Goal: Transaction & Acquisition: Book appointment/travel/reservation

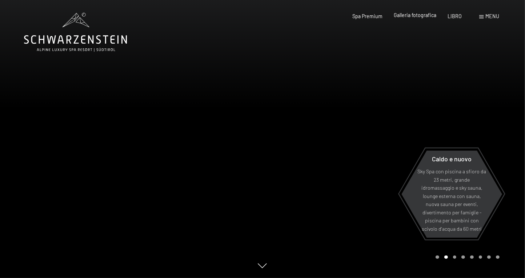
click at [415, 15] on font "Galleria fotografica" at bounding box center [415, 15] width 43 height 6
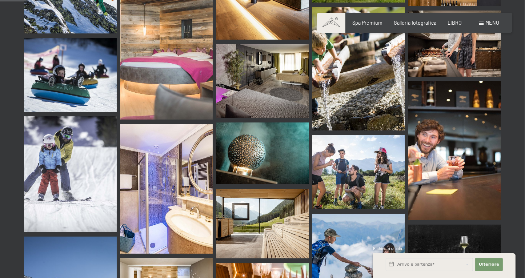
scroll to position [485, 0]
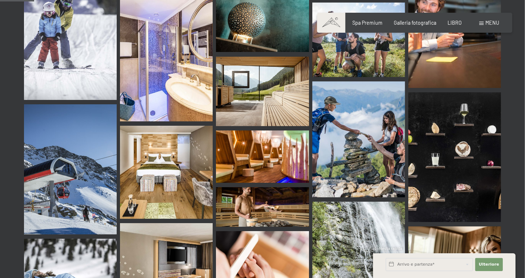
click at [484, 23] on span at bounding box center [482, 23] width 4 height 3
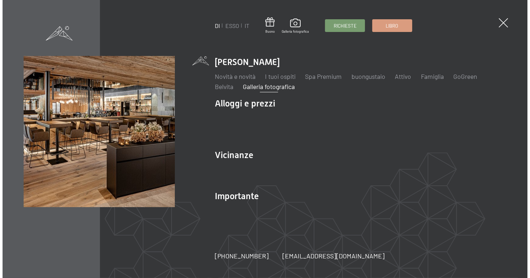
scroll to position [487, 0]
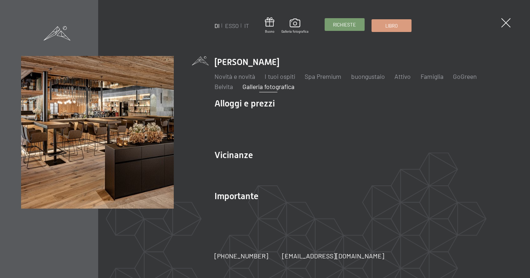
click at [347, 23] on font "Richieste" at bounding box center [344, 25] width 23 height 6
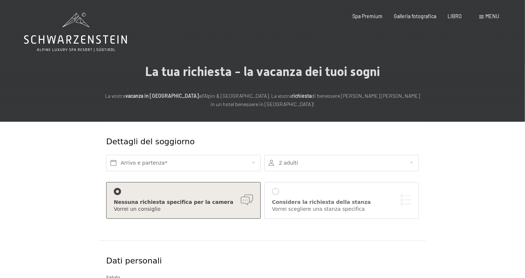
click at [481, 17] on span at bounding box center [482, 16] width 4 height 3
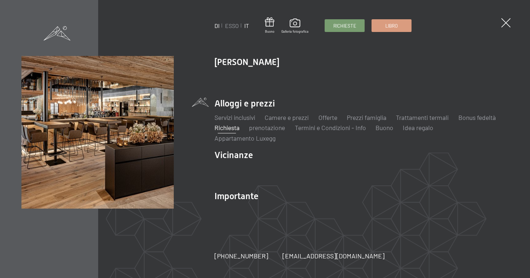
click at [246, 26] on font "IT" at bounding box center [246, 25] width 5 height 7
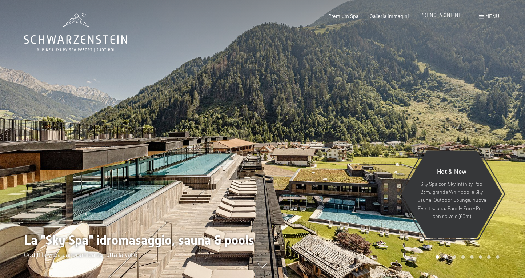
click at [439, 15] on span "PRENOTA ONLINE" at bounding box center [440, 15] width 41 height 6
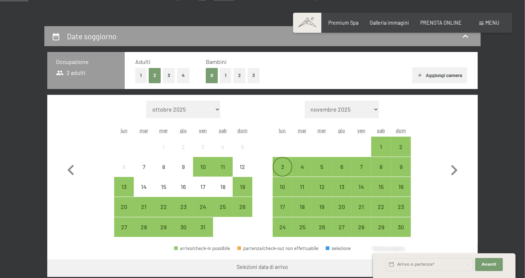
scroll to position [132, 0]
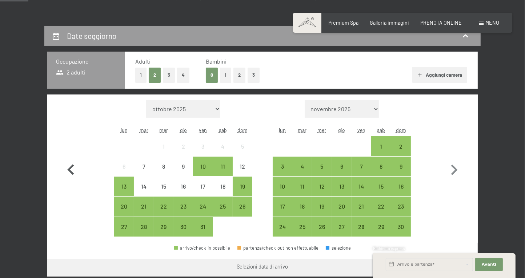
click at [69, 166] on icon "button" at bounding box center [70, 170] width 21 height 21
click at [124, 184] on div "13" at bounding box center [124, 193] width 18 height 18
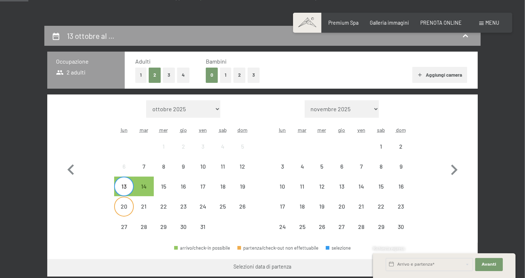
click at [123, 207] on div "20" at bounding box center [124, 213] width 18 height 18
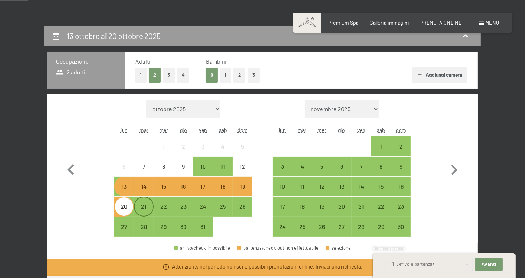
click at [147, 204] on div "21" at bounding box center [144, 213] width 18 height 18
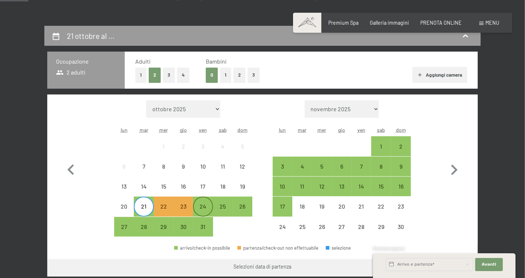
click at [211, 204] on div "24" at bounding box center [203, 213] width 18 height 18
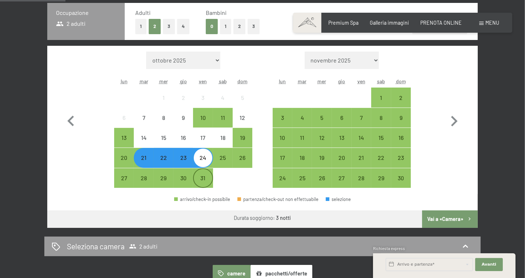
scroll to position [198, 0]
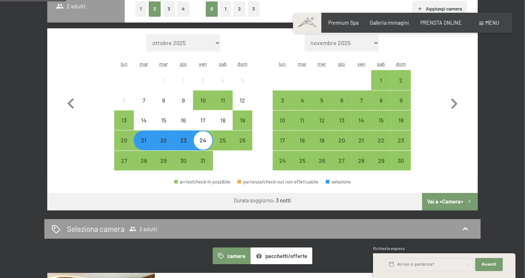
click at [441, 199] on button "Vai a «Camera»" at bounding box center [450, 201] width 56 height 17
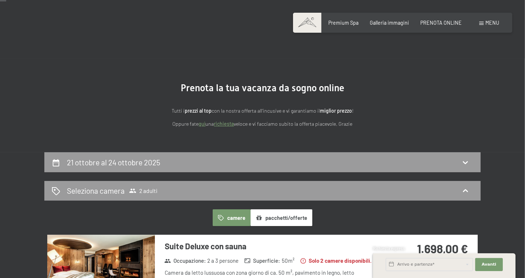
scroll to position [0, 0]
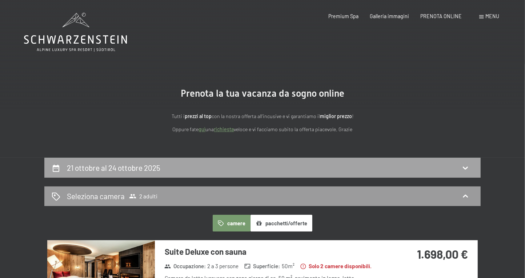
click at [464, 166] on icon at bounding box center [465, 168] width 9 height 9
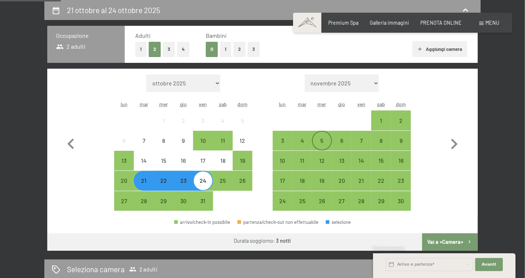
click at [321, 139] on div "5" at bounding box center [322, 147] width 18 height 18
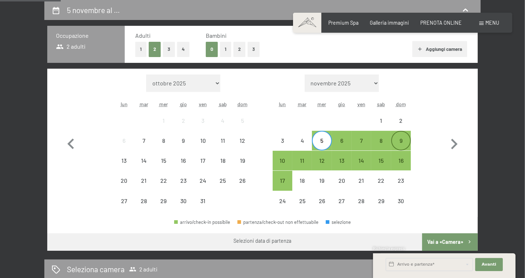
click at [401, 140] on div "9" at bounding box center [401, 147] width 18 height 18
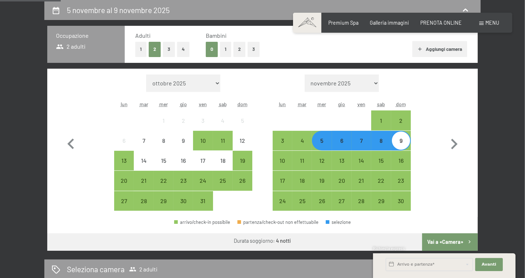
click at [439, 240] on button "Vai a «Camera»" at bounding box center [450, 241] width 56 height 17
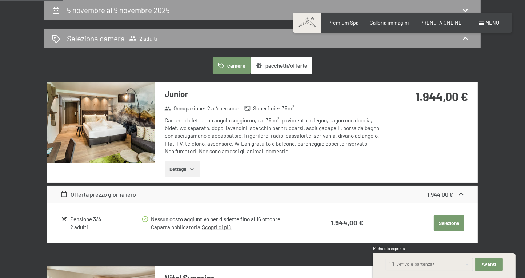
click at [193, 169] on icon "button" at bounding box center [192, 169] width 3 height 2
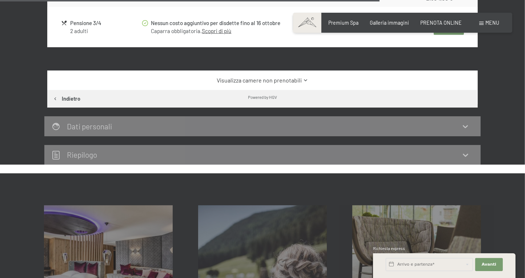
scroll to position [1127, 0]
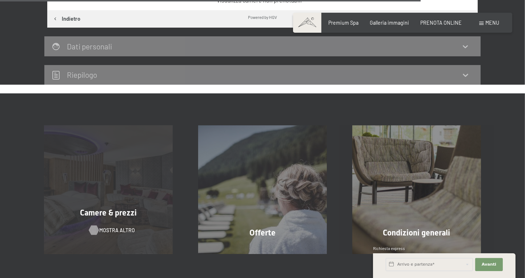
click at [107, 227] on span "mostra altro" at bounding box center [118, 230] width 36 height 7
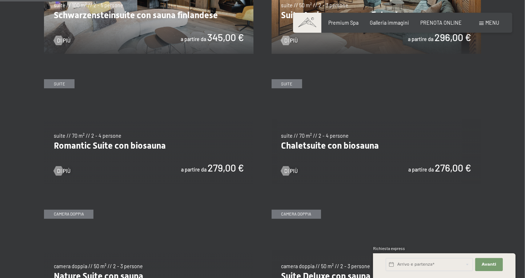
scroll to position [507, 0]
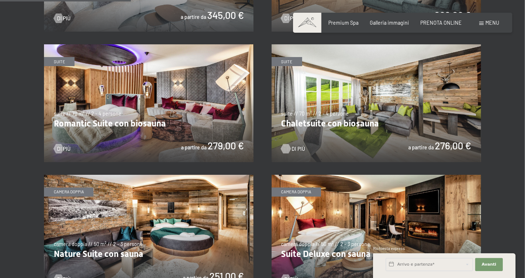
click at [287, 149] on div at bounding box center [285, 148] width 5 height 9
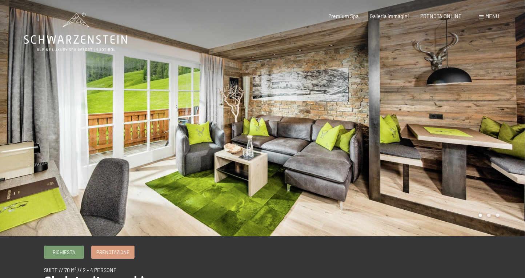
drag, startPoint x: 411, startPoint y: 149, endPoint x: 315, endPoint y: 150, distance: 95.6
click at [315, 150] on div at bounding box center [394, 118] width 263 height 236
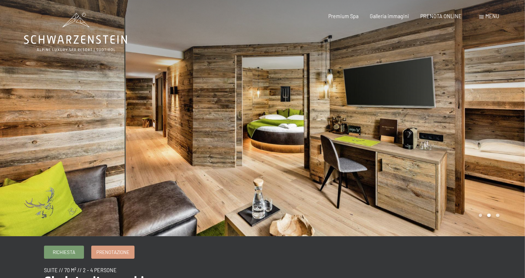
click at [318, 131] on div at bounding box center [394, 118] width 263 height 236
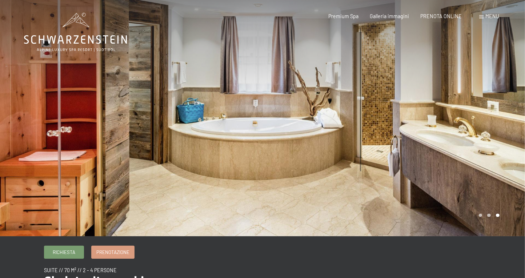
click at [318, 131] on div at bounding box center [394, 118] width 263 height 236
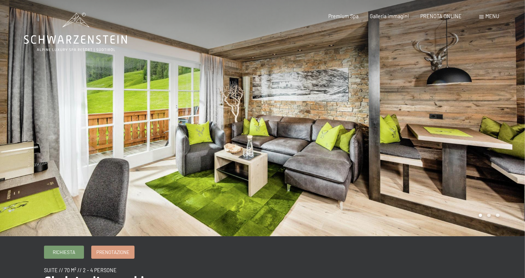
click at [318, 131] on div at bounding box center [394, 118] width 263 height 236
